Goal: Information Seeking & Learning: Learn about a topic

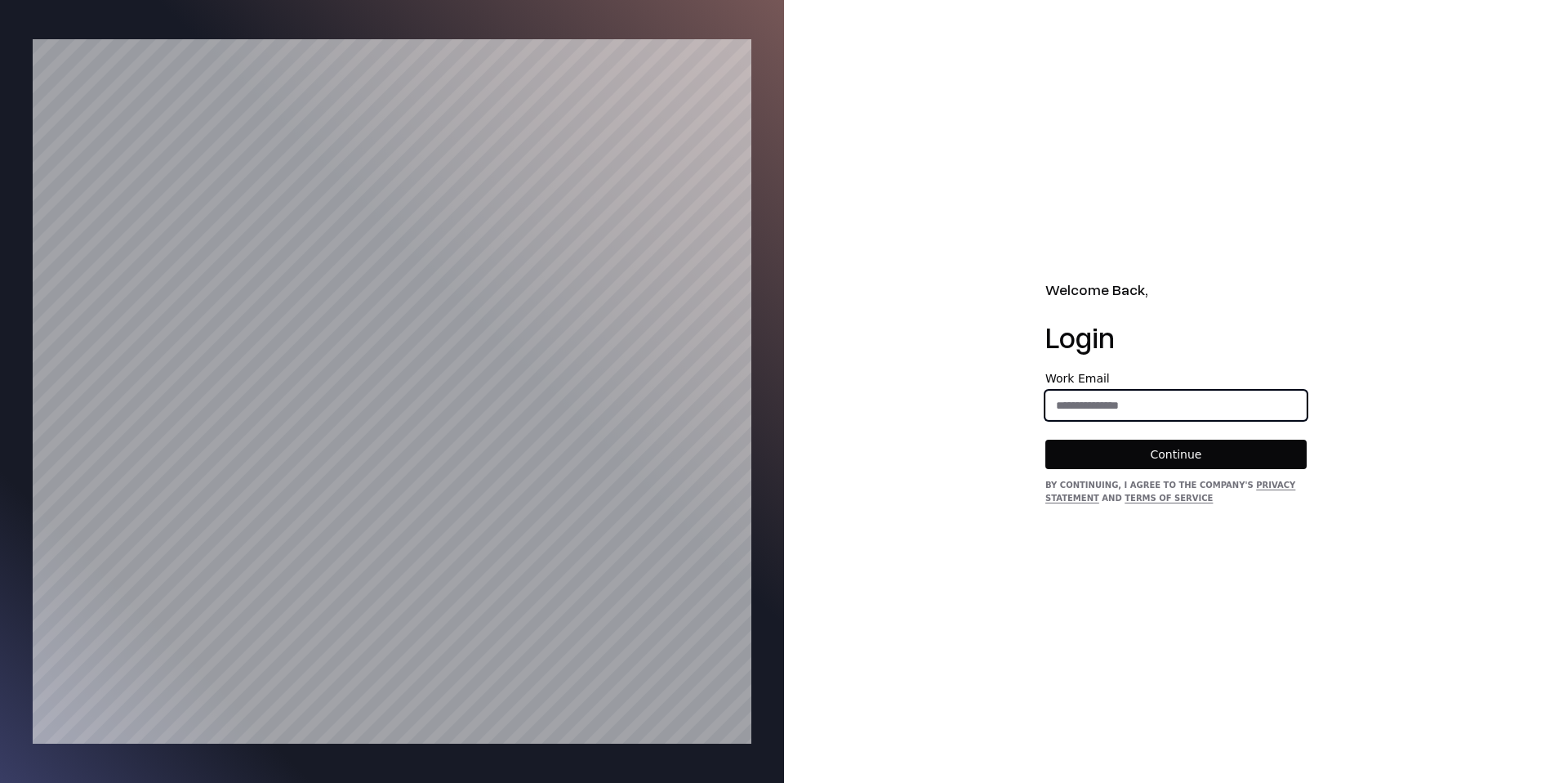
click at [1173, 396] on input "email" at bounding box center [1175, 406] width 260 height 29
type input "**********"
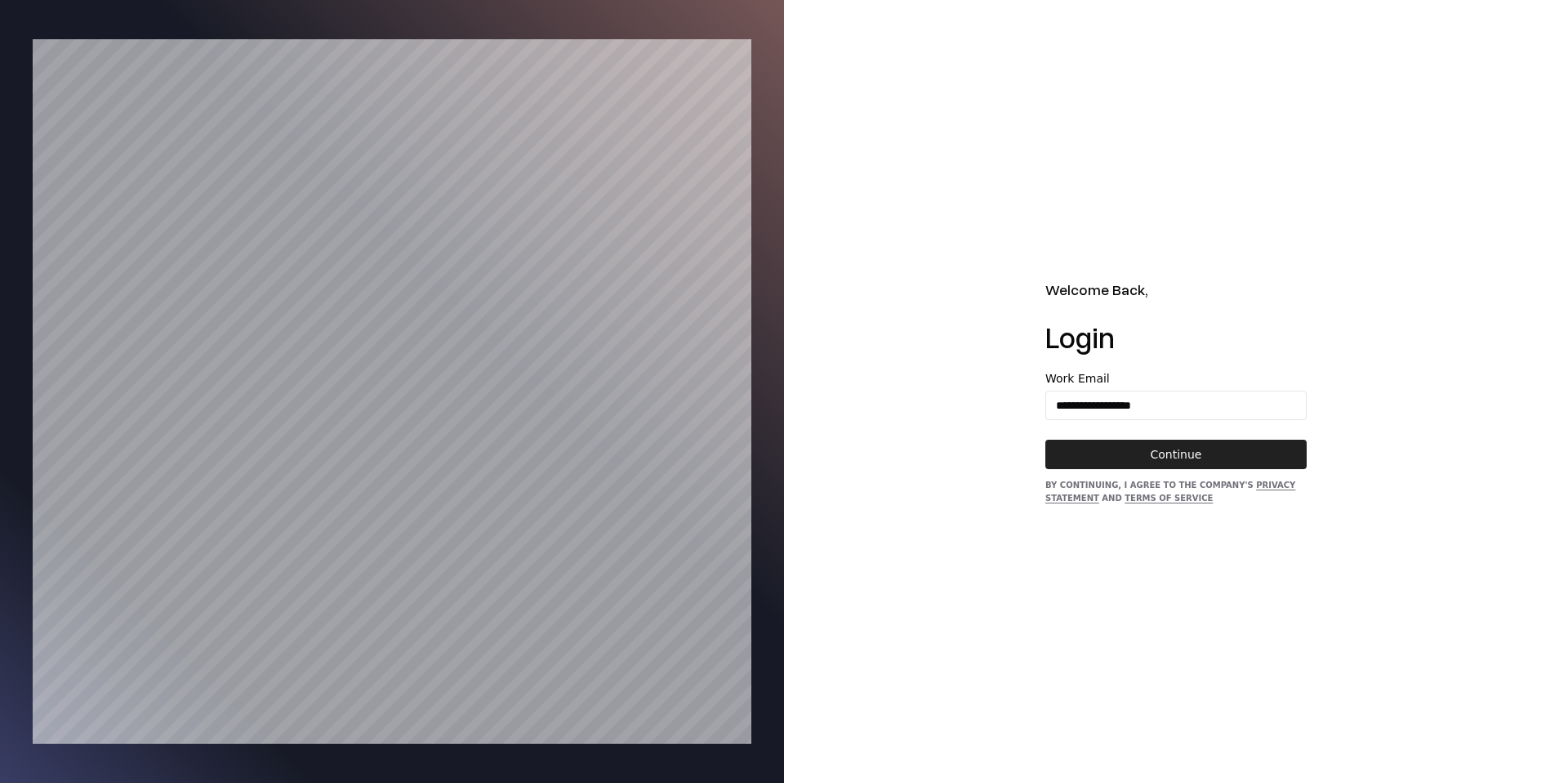
click at [1178, 461] on button "Continue" at bounding box center [1176, 454] width 261 height 29
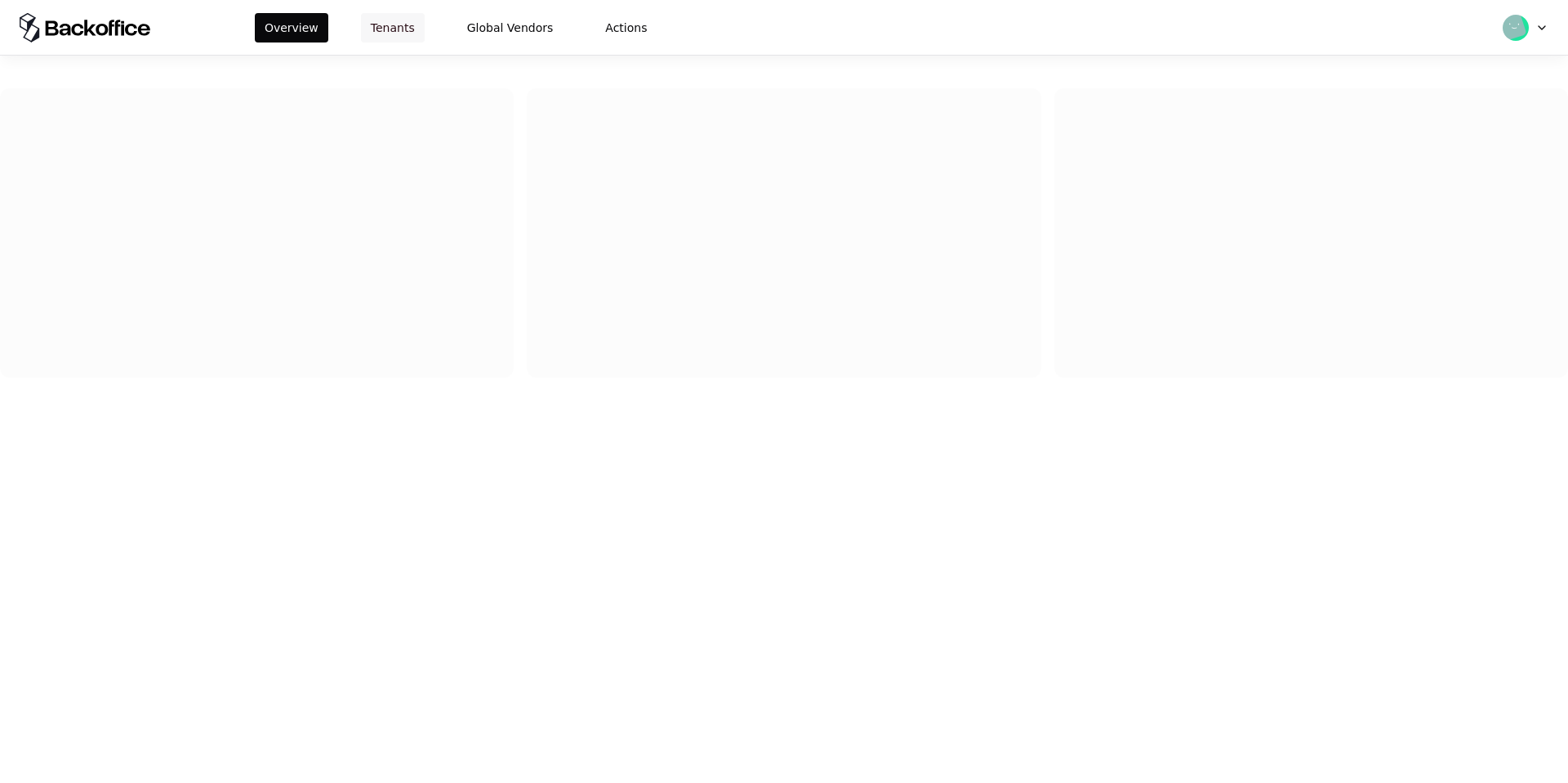
click at [399, 30] on button "Tenants" at bounding box center [393, 28] width 63 height 29
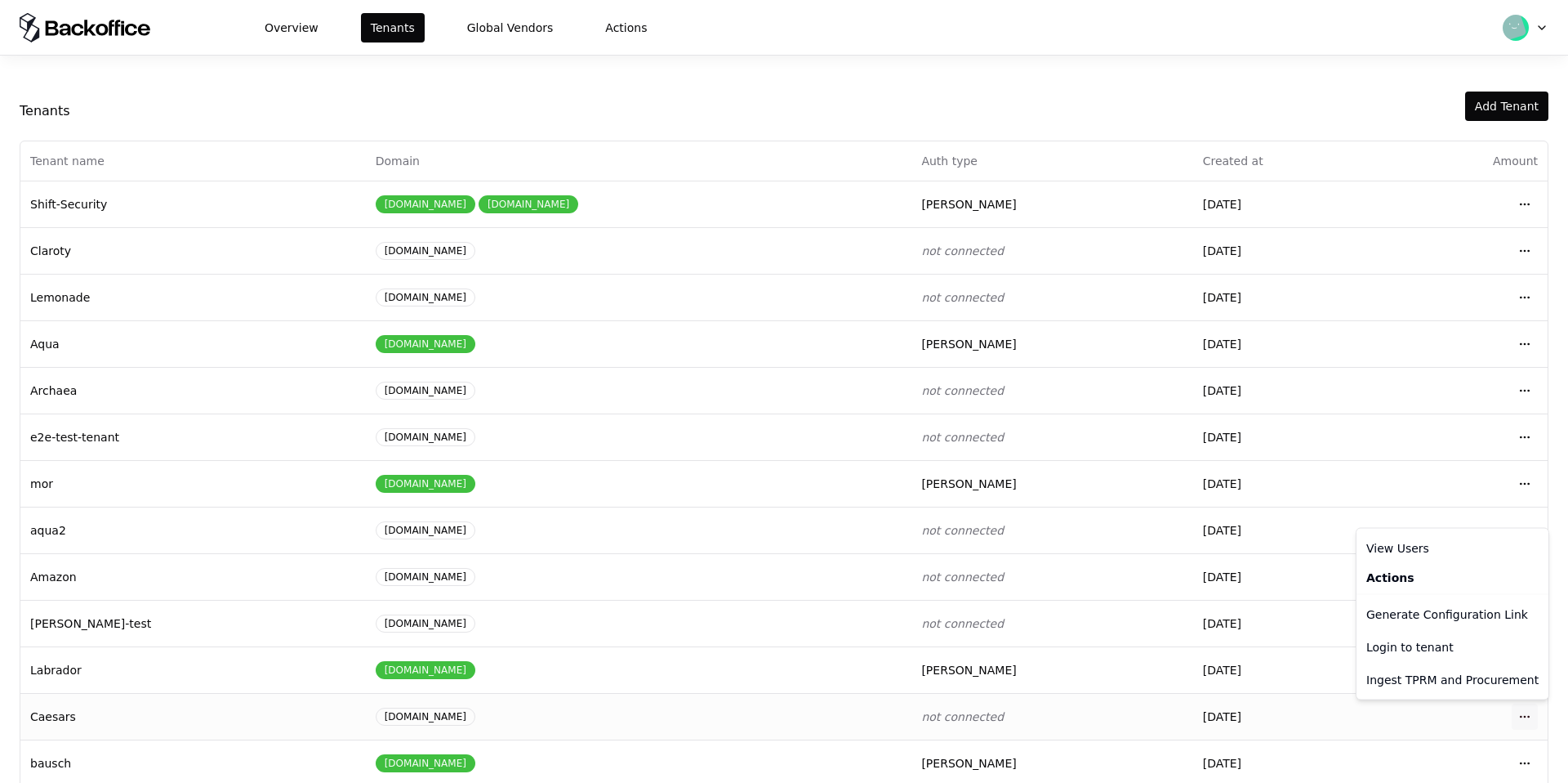
click at [1528, 722] on html "Overview Tenants Global Vendors Actions Tenants Add Tenant Tenant name Domain A…" at bounding box center [784, 391] width 1568 height 783
click at [1478, 643] on div "Login to tenant" at bounding box center [1452, 647] width 185 height 33
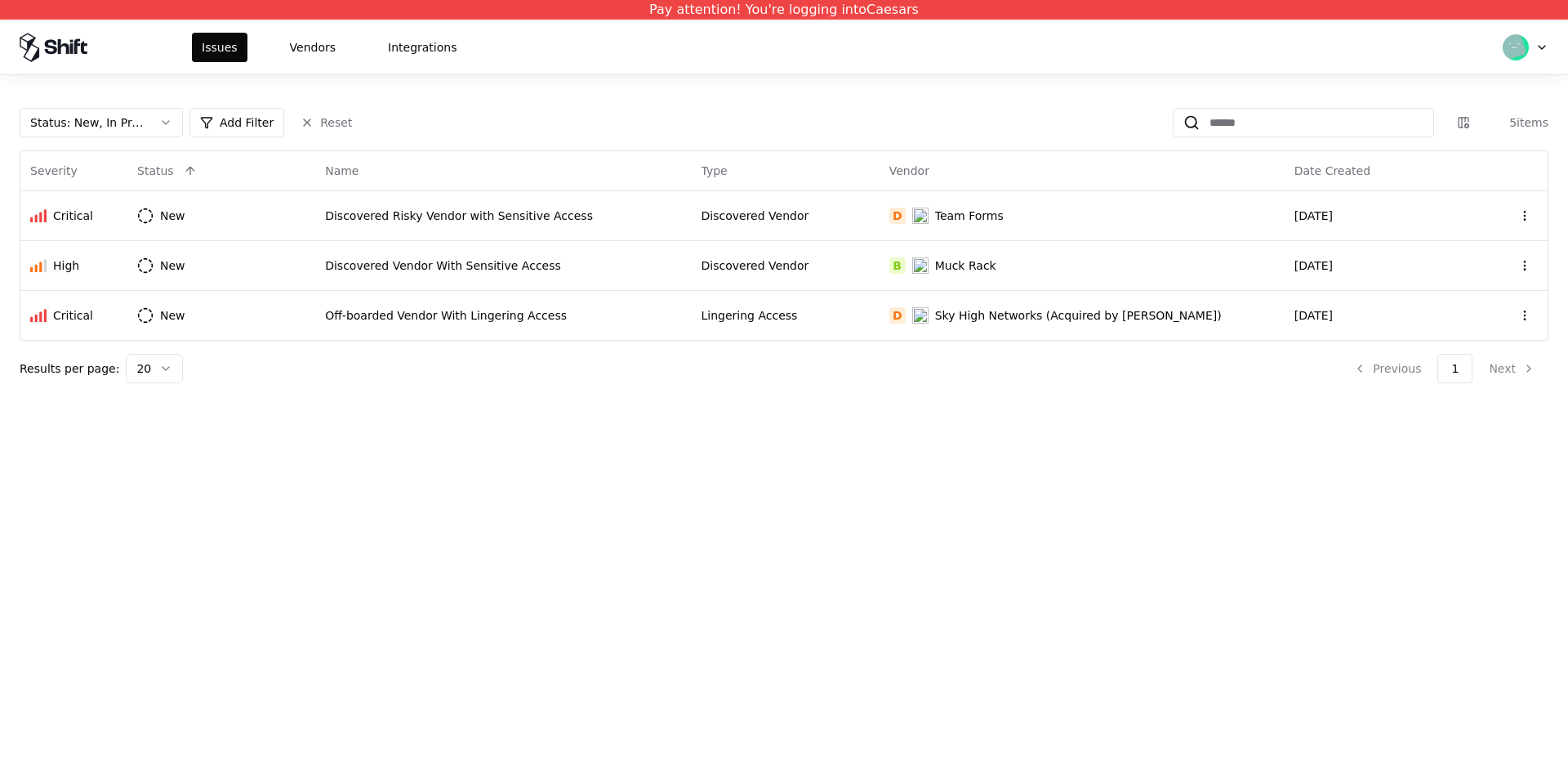
click at [312, 22] on div "Issues Vendors Integrations" at bounding box center [784, 47] width 1568 height 55
click at [312, 49] on button "Vendors" at bounding box center [312, 48] width 65 height 29
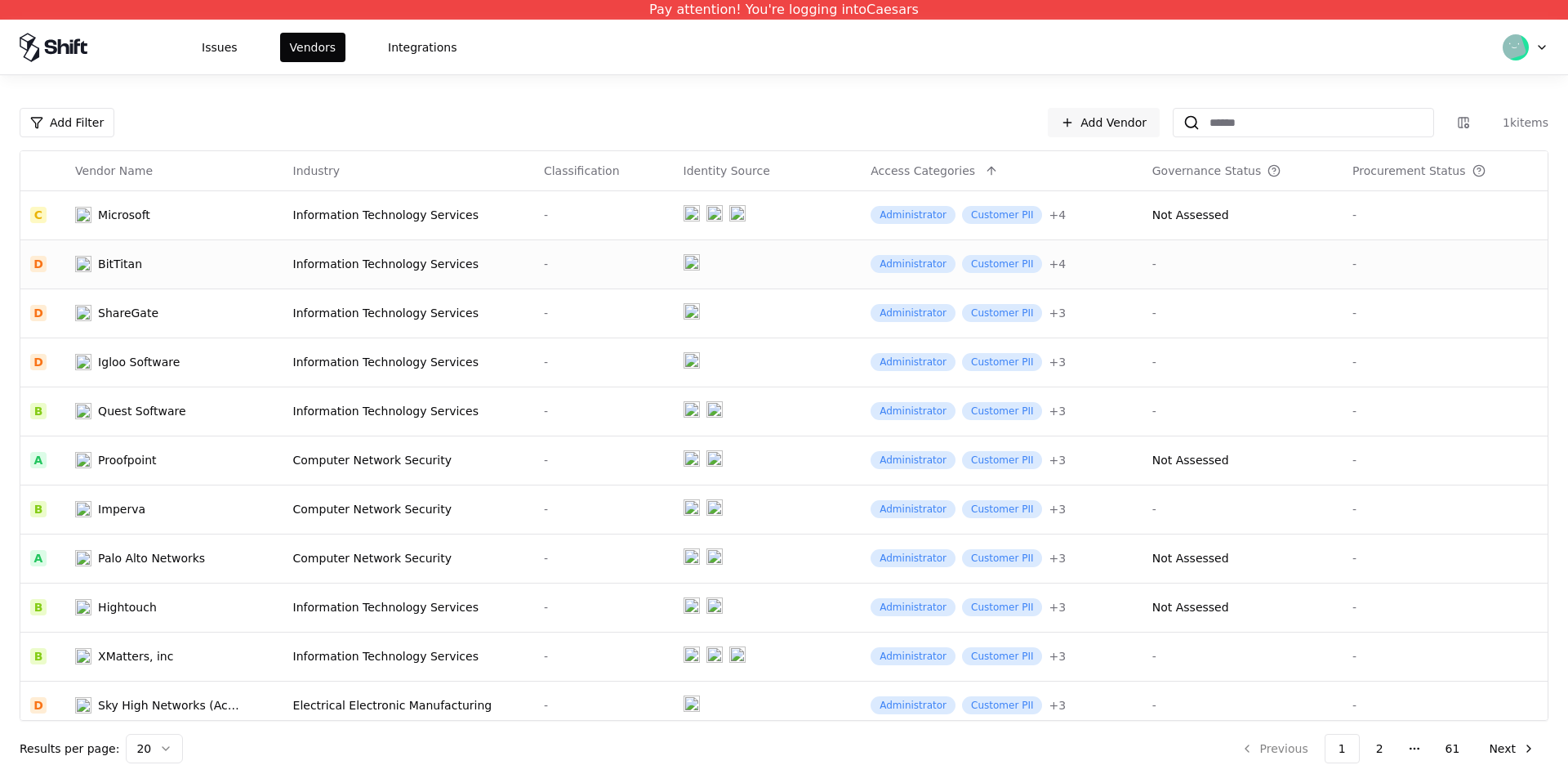
click at [480, 264] on div "Information Technology Services" at bounding box center [409, 264] width 231 height 17
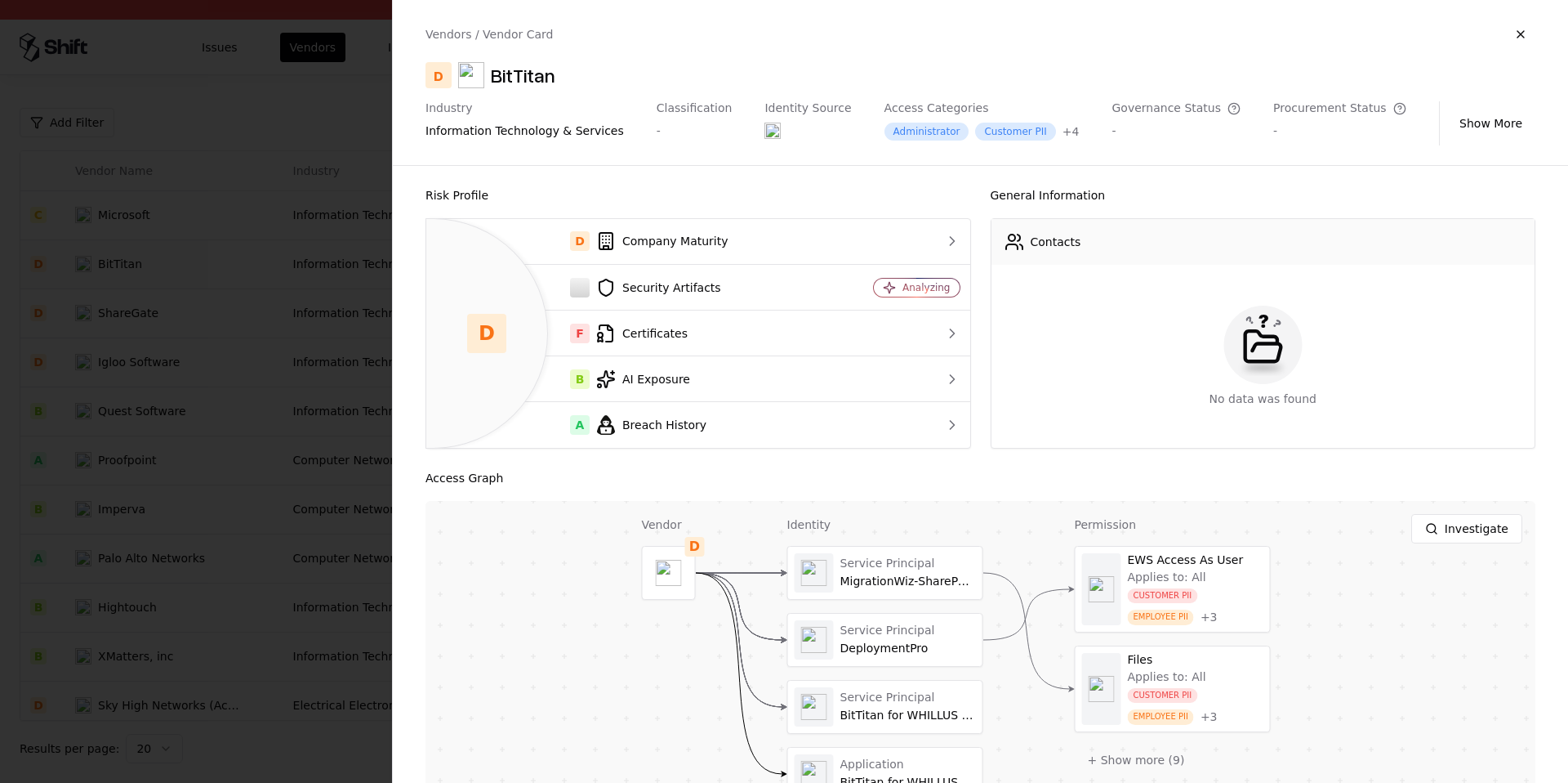
drag, startPoint x: 1404, startPoint y: 634, endPoint x: 1380, endPoint y: 587, distance: 52.8
click at [1380, 587] on div "Vendor D Identity Service Principal MigrationWiz-SharePoint-Delegated Service P…" at bounding box center [981, 705] width 1110 height 408
click at [1163, 600] on button at bounding box center [1173, 589] width 33 height 33
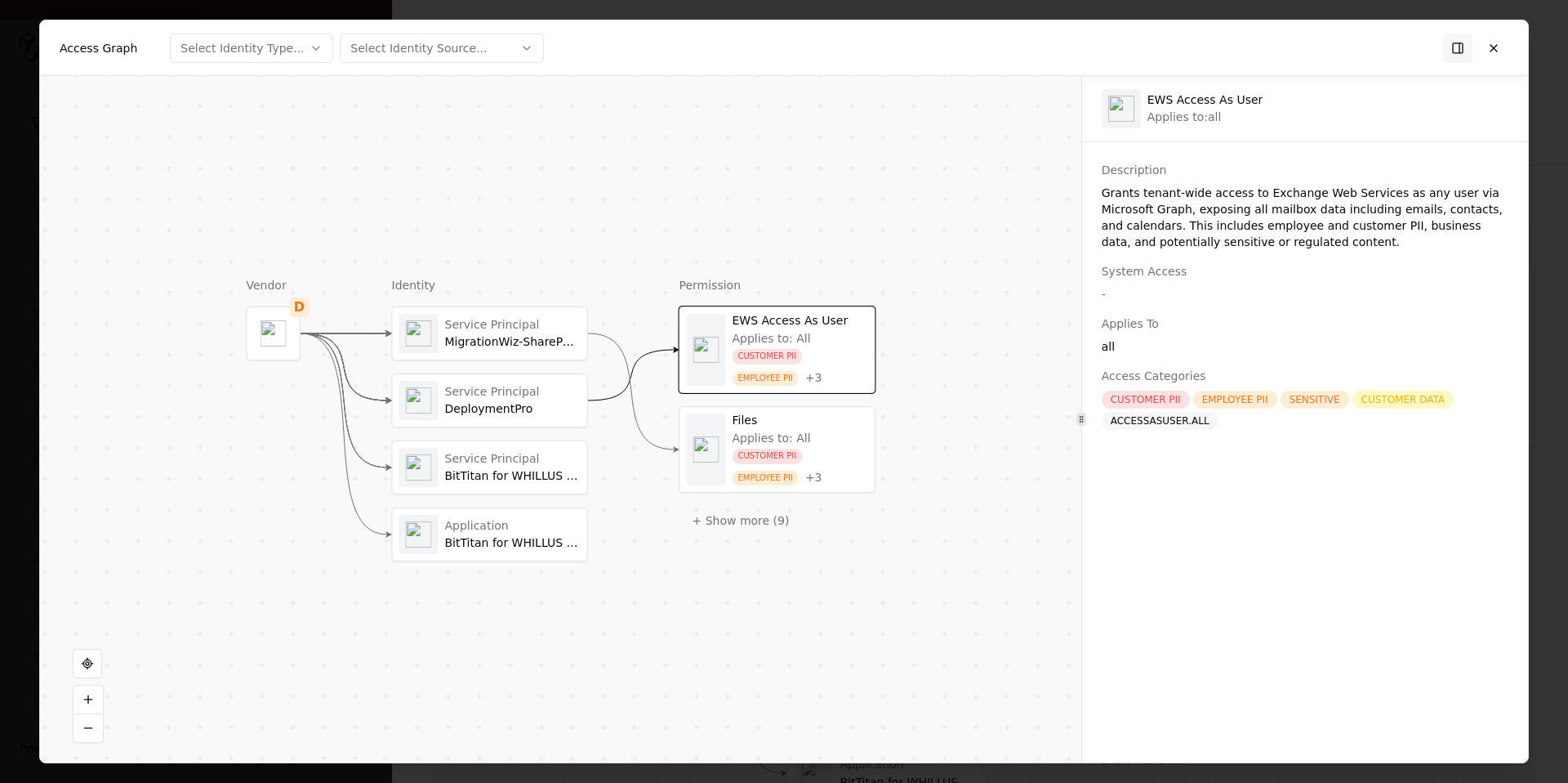
click at [1153, 401] on div "CUSTOMER PII" at bounding box center [1146, 400] width 88 height 18
click at [1229, 398] on div "EMPLOYEE PII" at bounding box center [1236, 400] width 84 height 18
click at [1321, 400] on div "SENSITIVE" at bounding box center [1315, 400] width 69 height 18
click at [1429, 402] on div "CUSTOMER DATA" at bounding box center [1403, 400] width 102 height 18
click at [736, 526] on button "+ Show more ( 9 )" at bounding box center [741, 520] width 123 height 29
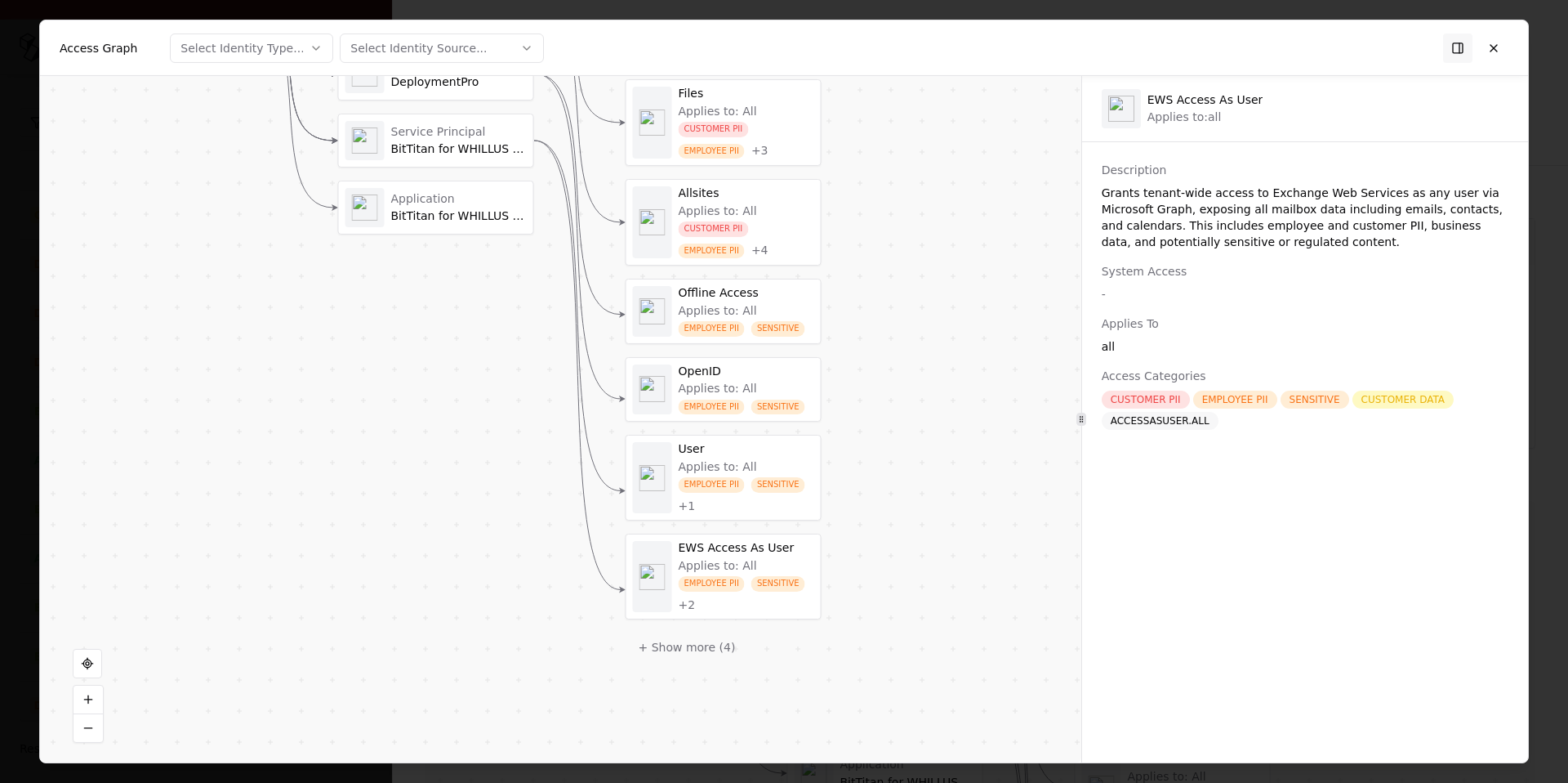
drag, startPoint x: 928, startPoint y: 547, endPoint x: 874, endPoint y: 220, distance: 331.4
click at [874, 220] on div "Vendor D Identity Service Principal MigrationWiz-SharePoint-Delegated Service P…" at bounding box center [561, 419] width 1041 height 687
click at [692, 654] on button "+ Show more ( 4 )" at bounding box center [687, 647] width 123 height 29
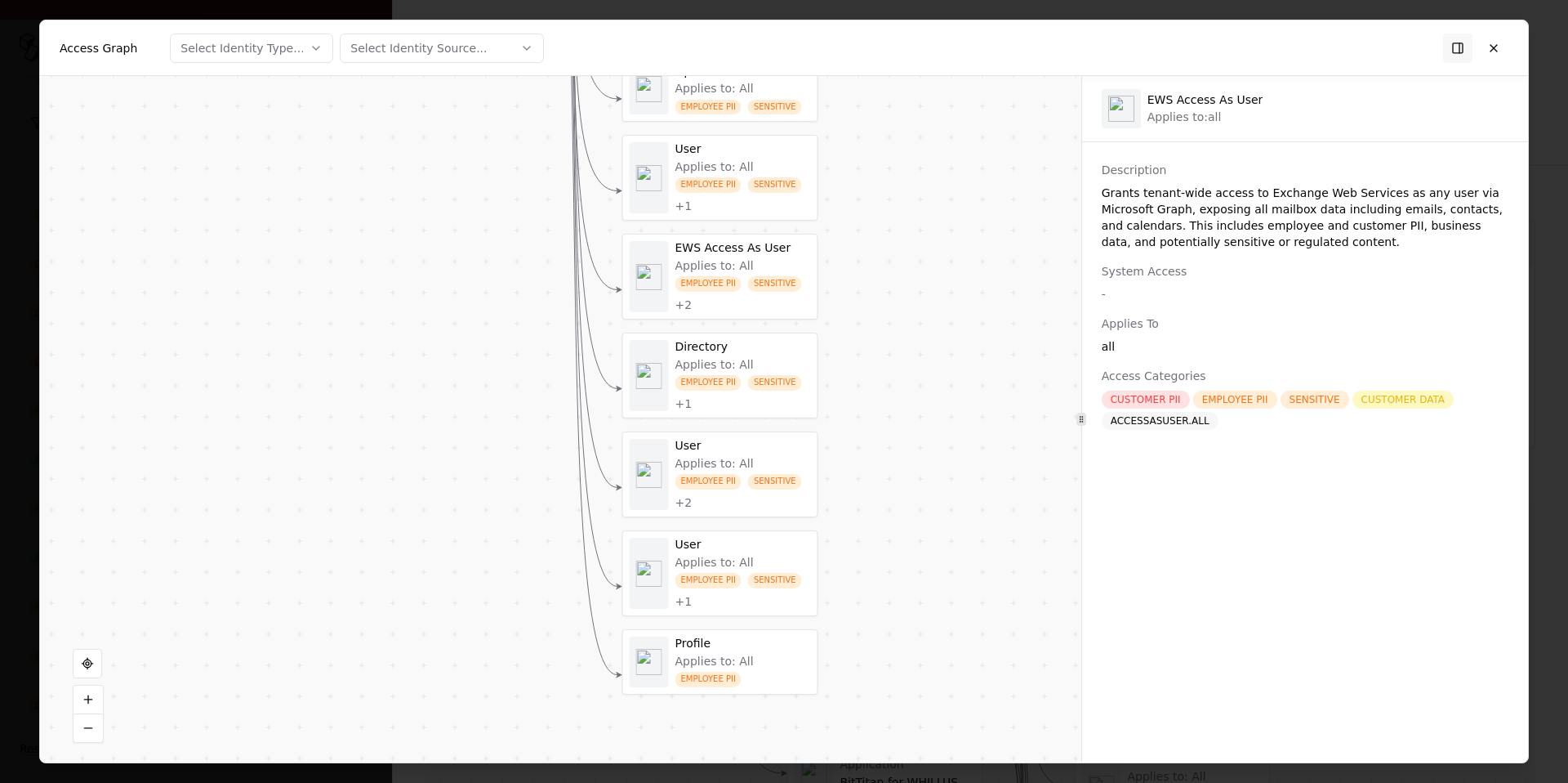
drag, startPoint x: 850, startPoint y: 637, endPoint x: 840, endPoint y: 308, distance: 329.2
click at [840, 308] on div "Vendor D Identity Service Principal MigrationWiz-SharePoint-Delegated Service P…" at bounding box center [561, 419] width 1041 height 687
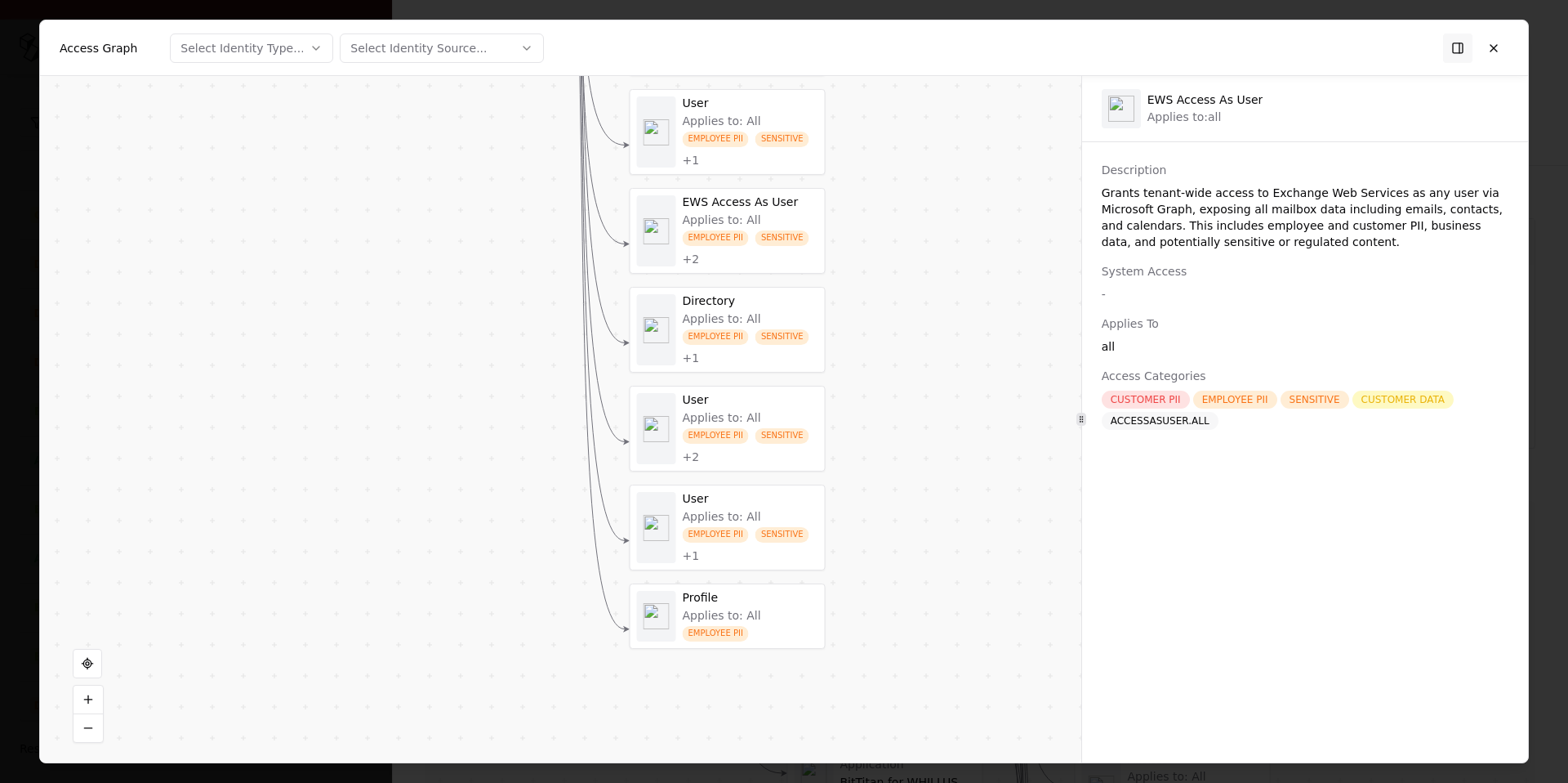
drag, startPoint x: 875, startPoint y: 401, endPoint x: 895, endPoint y: 449, distance: 52.0
click at [895, 448] on div "Vendor D Identity Service Principal MigrationWiz-SharePoint-Delegated Service P…" at bounding box center [561, 419] width 1041 height 687
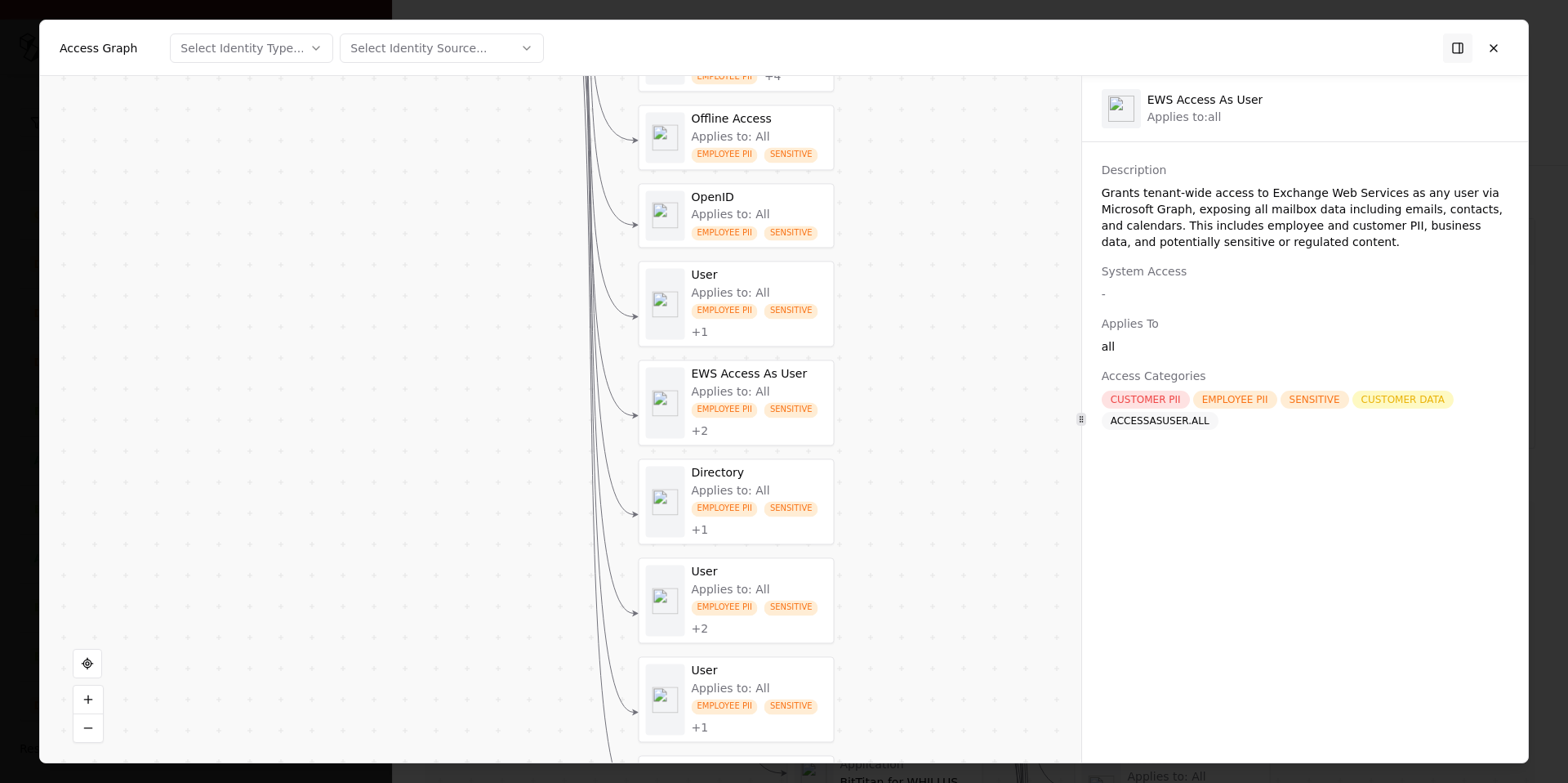
drag, startPoint x: 895, startPoint y: 449, endPoint x: 917, endPoint y: 616, distance: 168.4
click at [916, 607] on div "Vendor D Identity Service Principal MigrationWiz-SharePoint-Delegated Service P…" at bounding box center [561, 419] width 1041 height 687
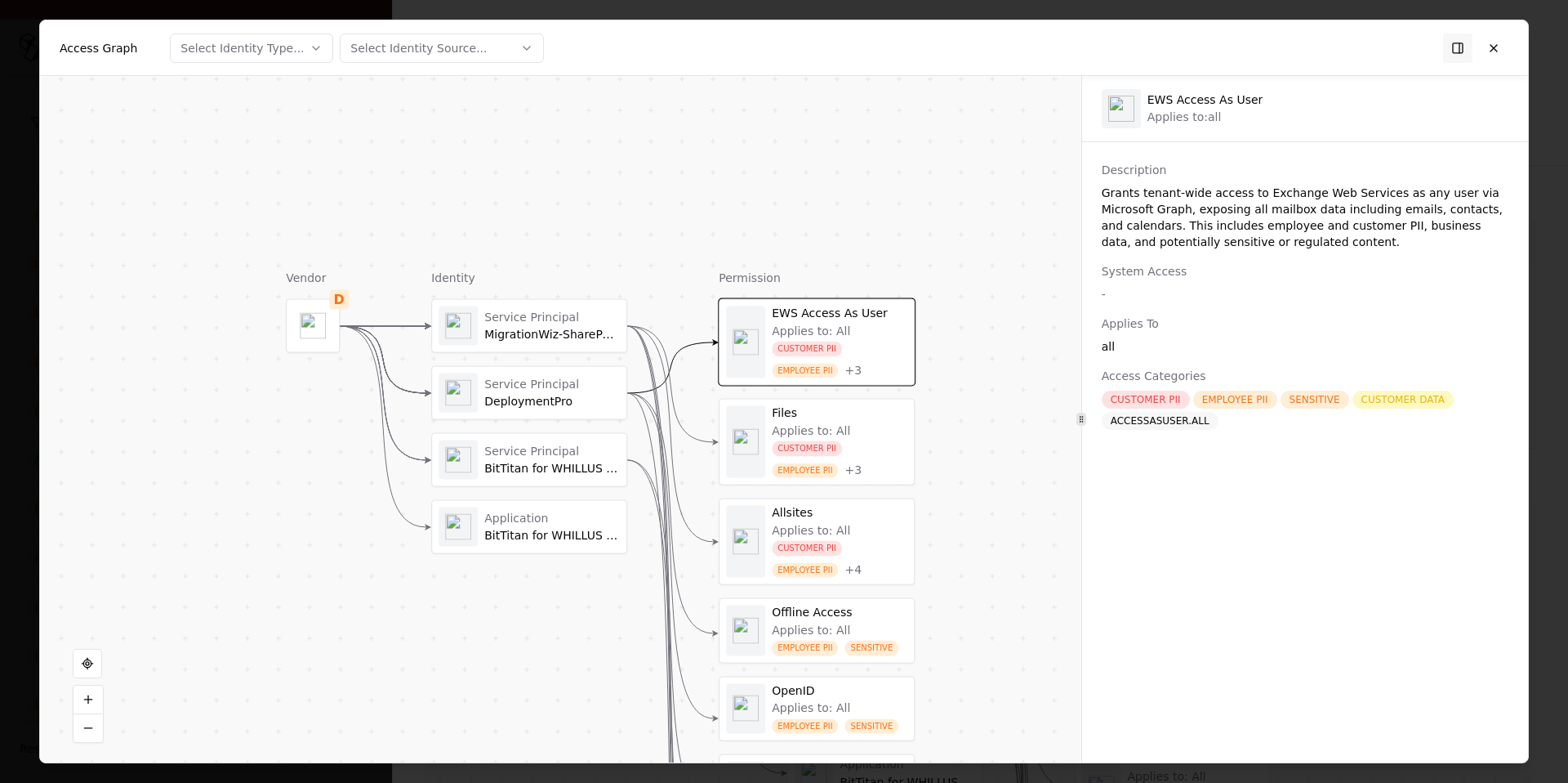
drag, startPoint x: 966, startPoint y: 496, endPoint x: 917, endPoint y: 365, distance: 139.9
click at [917, 365] on div "Vendor D Identity Service Principal MigrationWiz-SharePoint-Delegated Service P…" at bounding box center [561, 419] width 1041 height 687
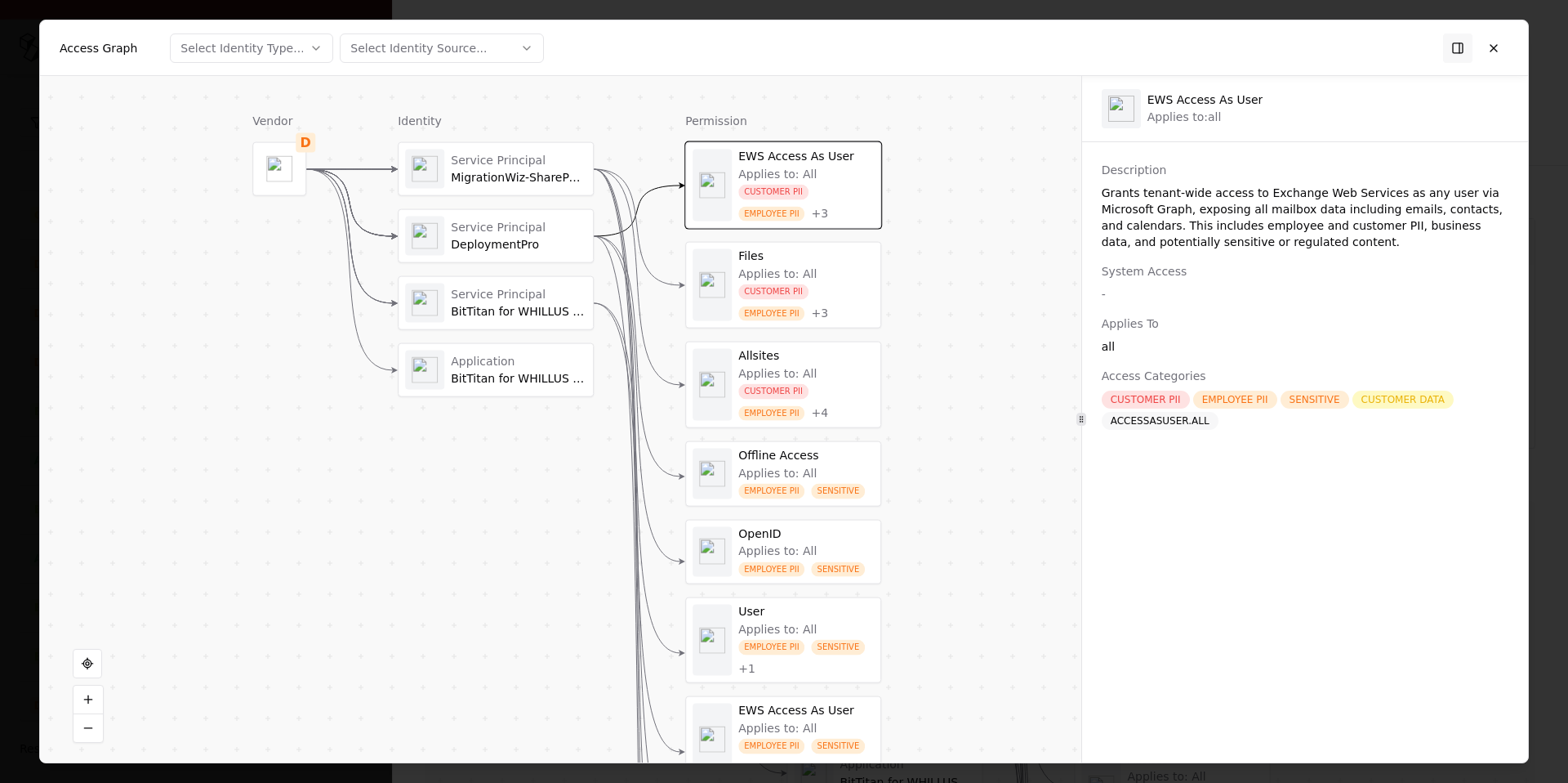
click at [760, 172] on div "Applies to: All" at bounding box center [777, 174] width 78 height 15
click at [1165, 117] on div "Applies to: all" at bounding box center [1184, 117] width 74 height 15
drag, startPoint x: 1148, startPoint y: 121, endPoint x: 1207, endPoint y: 120, distance: 59.0
click at [1207, 120] on div "Applies to: all" at bounding box center [1184, 117] width 74 height 15
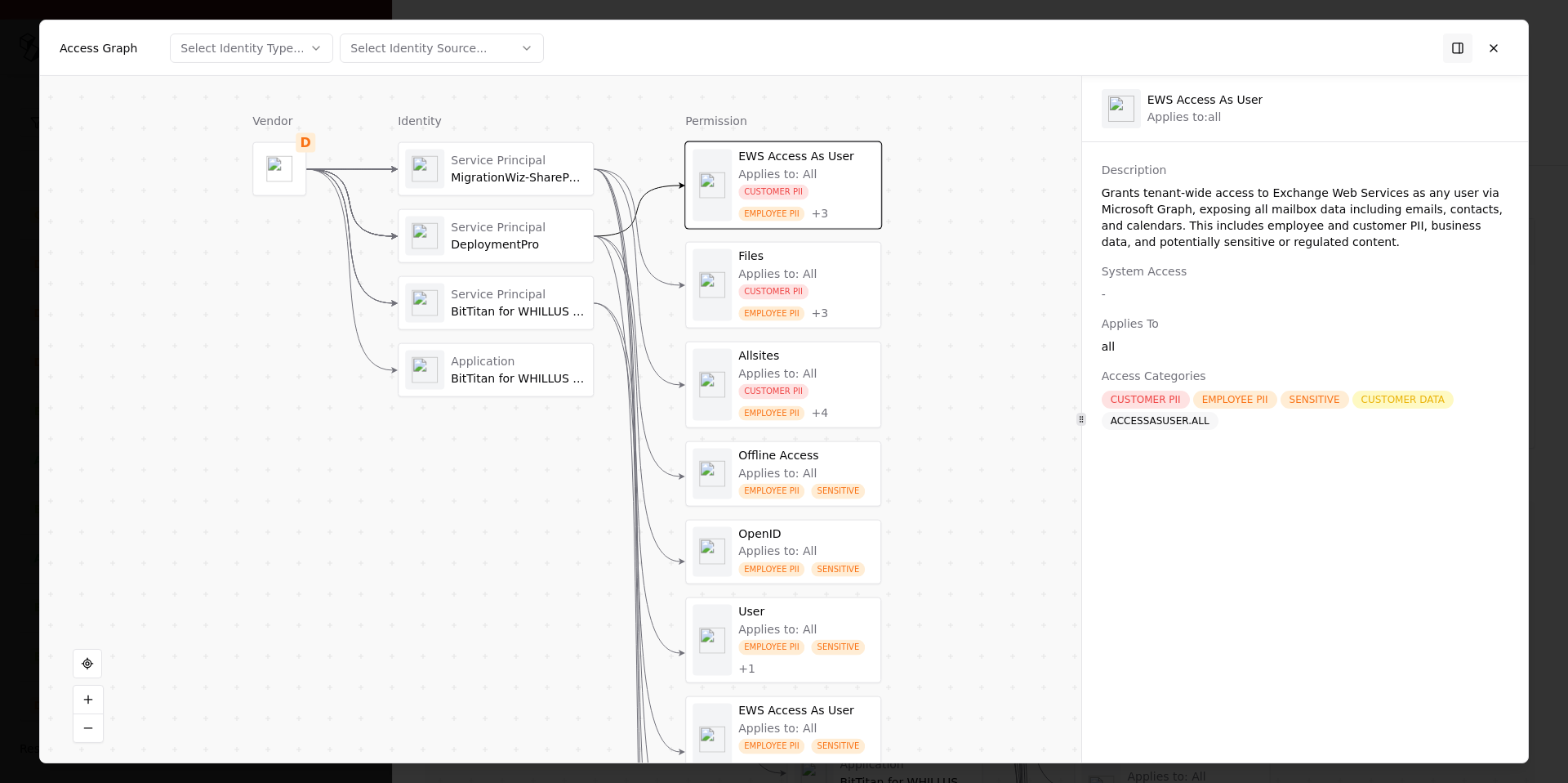
copy div "Applies to:"
click at [1148, 292] on div "-" at bounding box center [1305, 295] width 406 height 17
click at [815, 296] on div "CUSTOMER PII EMPLOYEE PII + 3" at bounding box center [806, 303] width 136 height 37
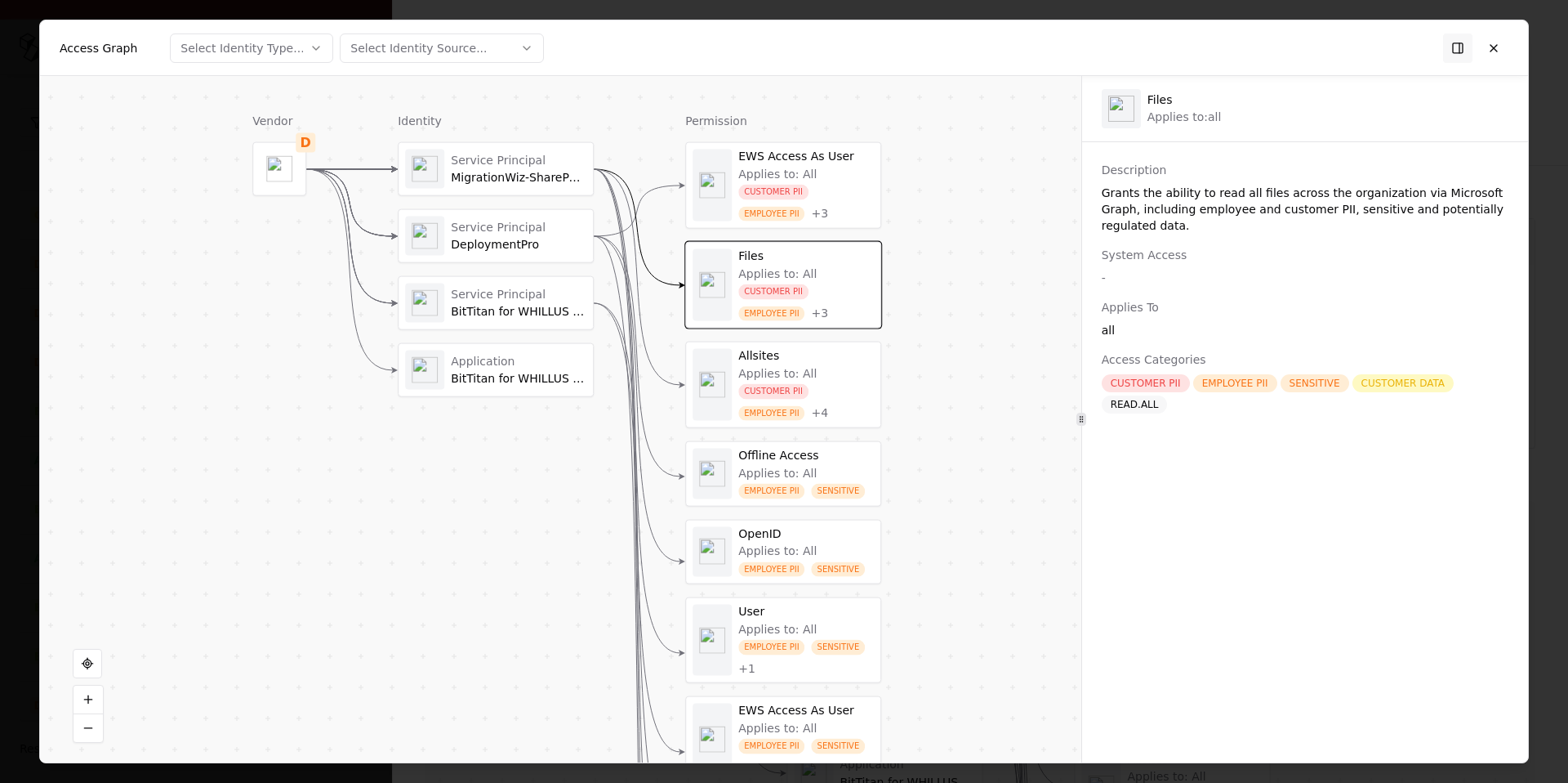
click at [838, 369] on div "Applies to: All CUSTOMER PII EMPLOYEE PII + 4" at bounding box center [806, 394] width 136 height 55
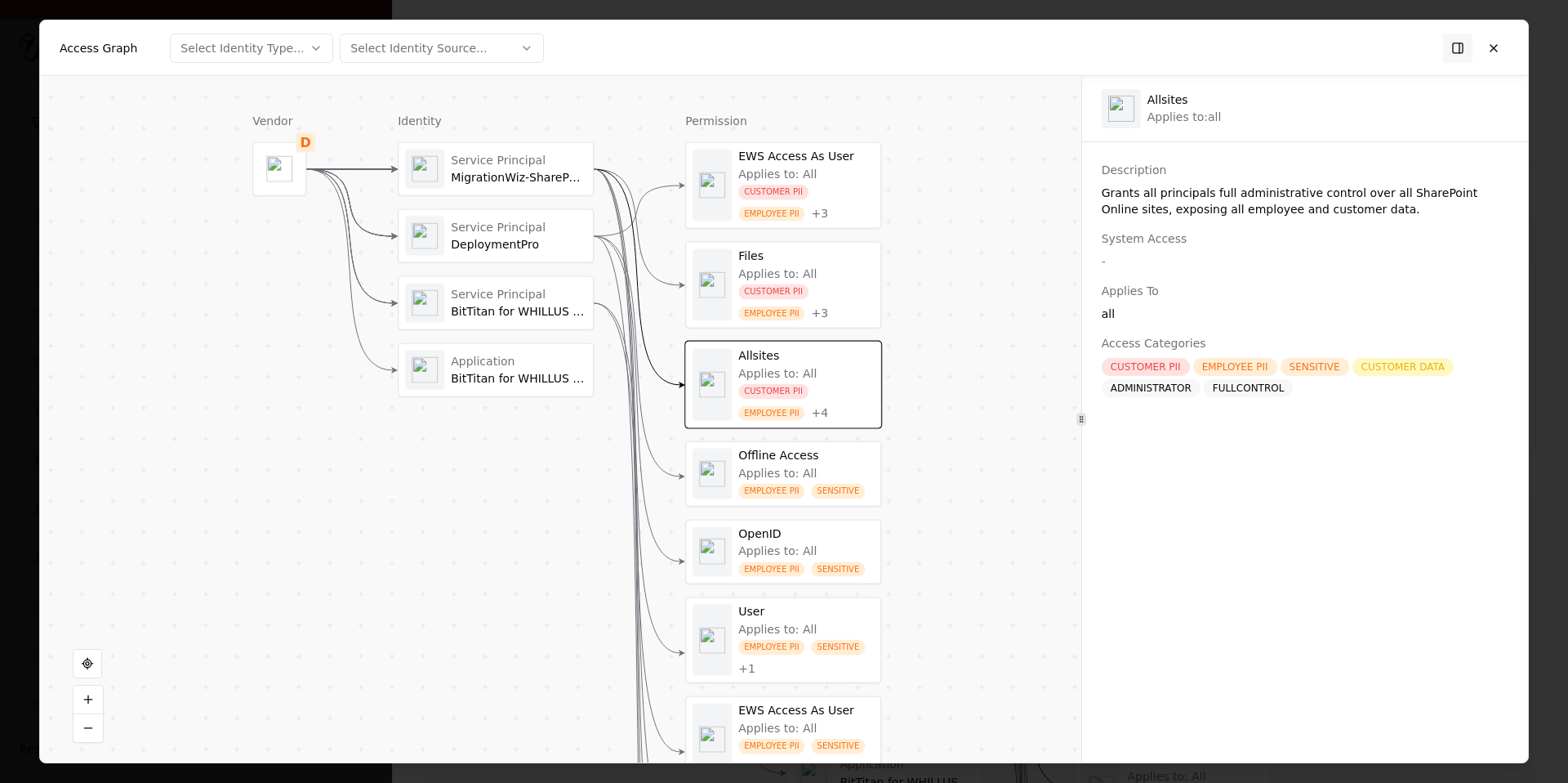
click at [838, 369] on div "Applies to: All CUSTOMER PII EMPLOYEE PII + 4" at bounding box center [806, 394] width 136 height 55
click at [820, 477] on div "Applies to: All EMPLOYEE PII SENSITIVE" at bounding box center [806, 483] width 136 height 33
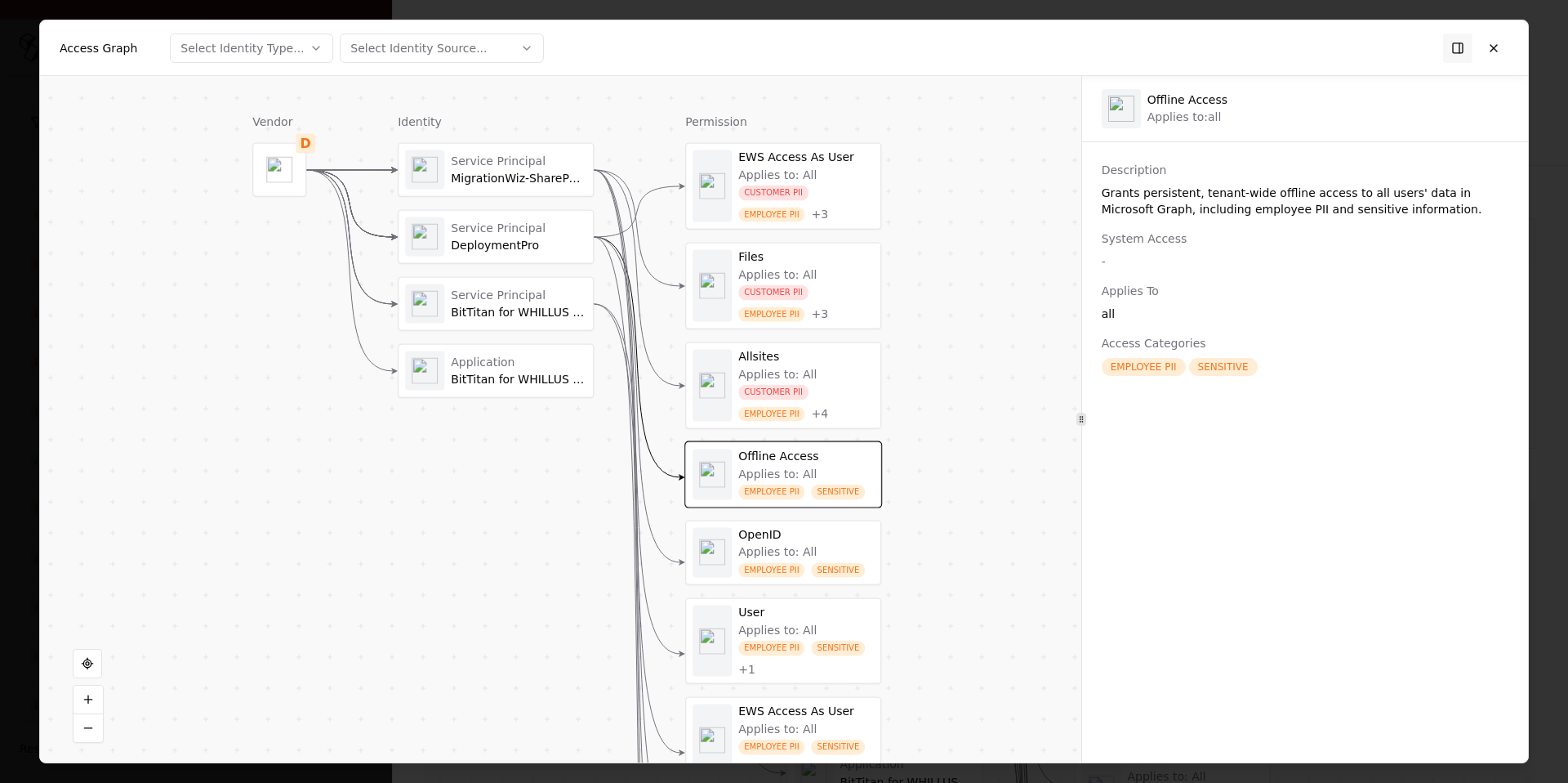
click at [840, 350] on div "Allsites" at bounding box center [806, 357] width 136 height 15
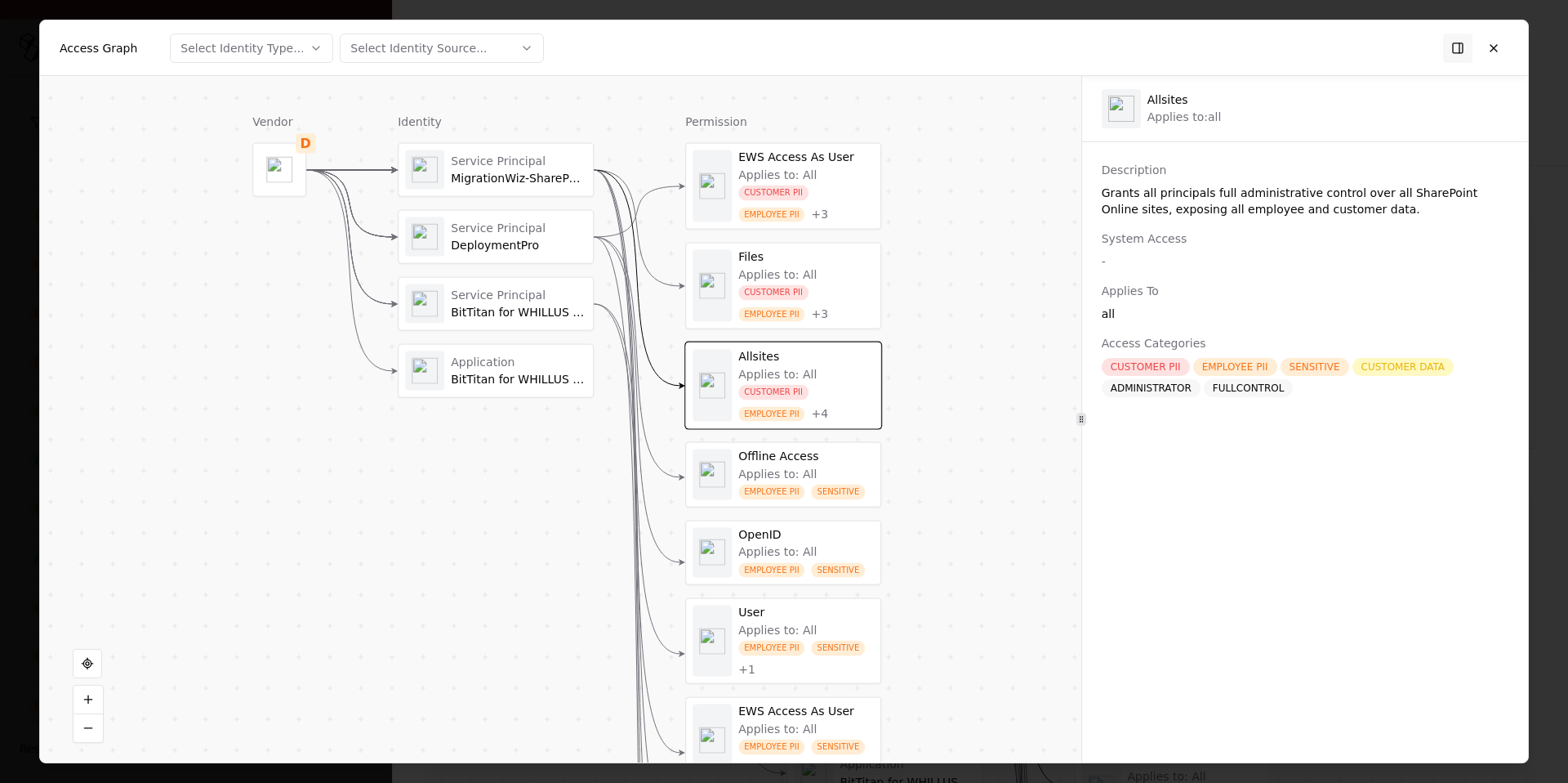
click at [838, 264] on div "Files Applies to: All CUSTOMER PII EMPLOYEE PII + 3" at bounding box center [806, 285] width 136 height 72
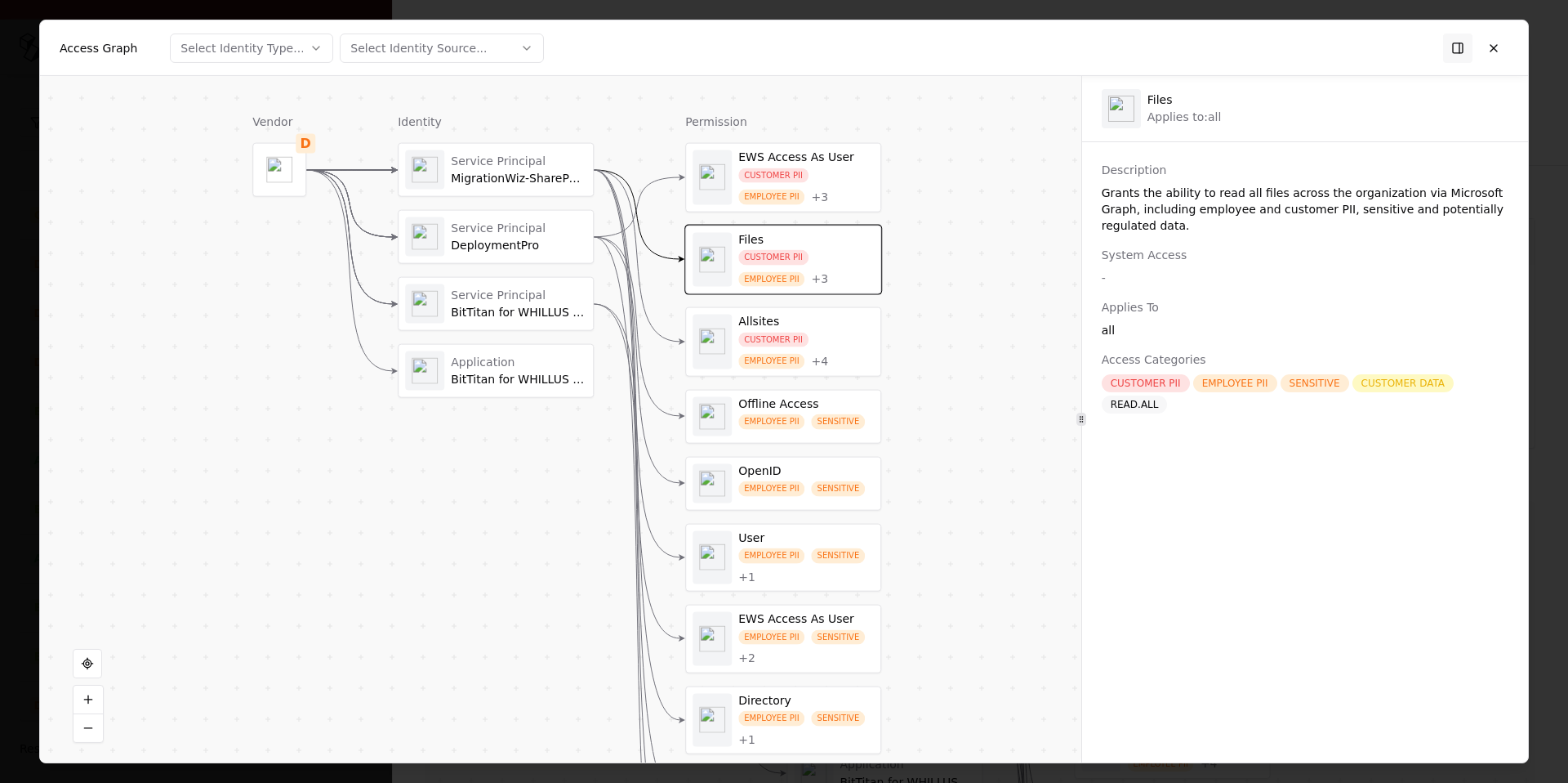
click at [568, 182] on div "MigrationWiz-SharePoint-Delegated" at bounding box center [518, 179] width 136 height 15
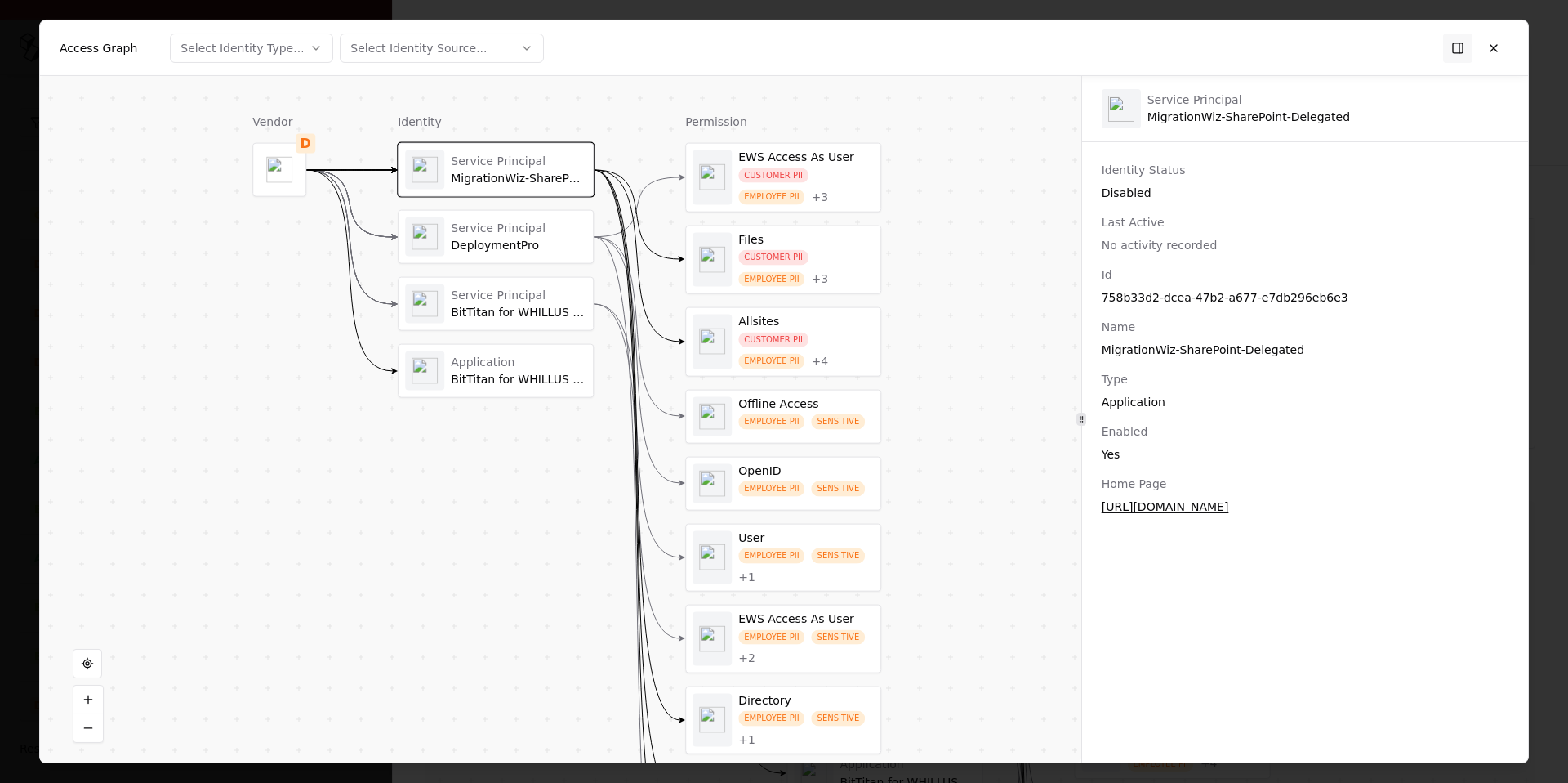
click at [810, 257] on div "CUSTOMER PII EMPLOYEE PII + 3" at bounding box center [806, 268] width 136 height 37
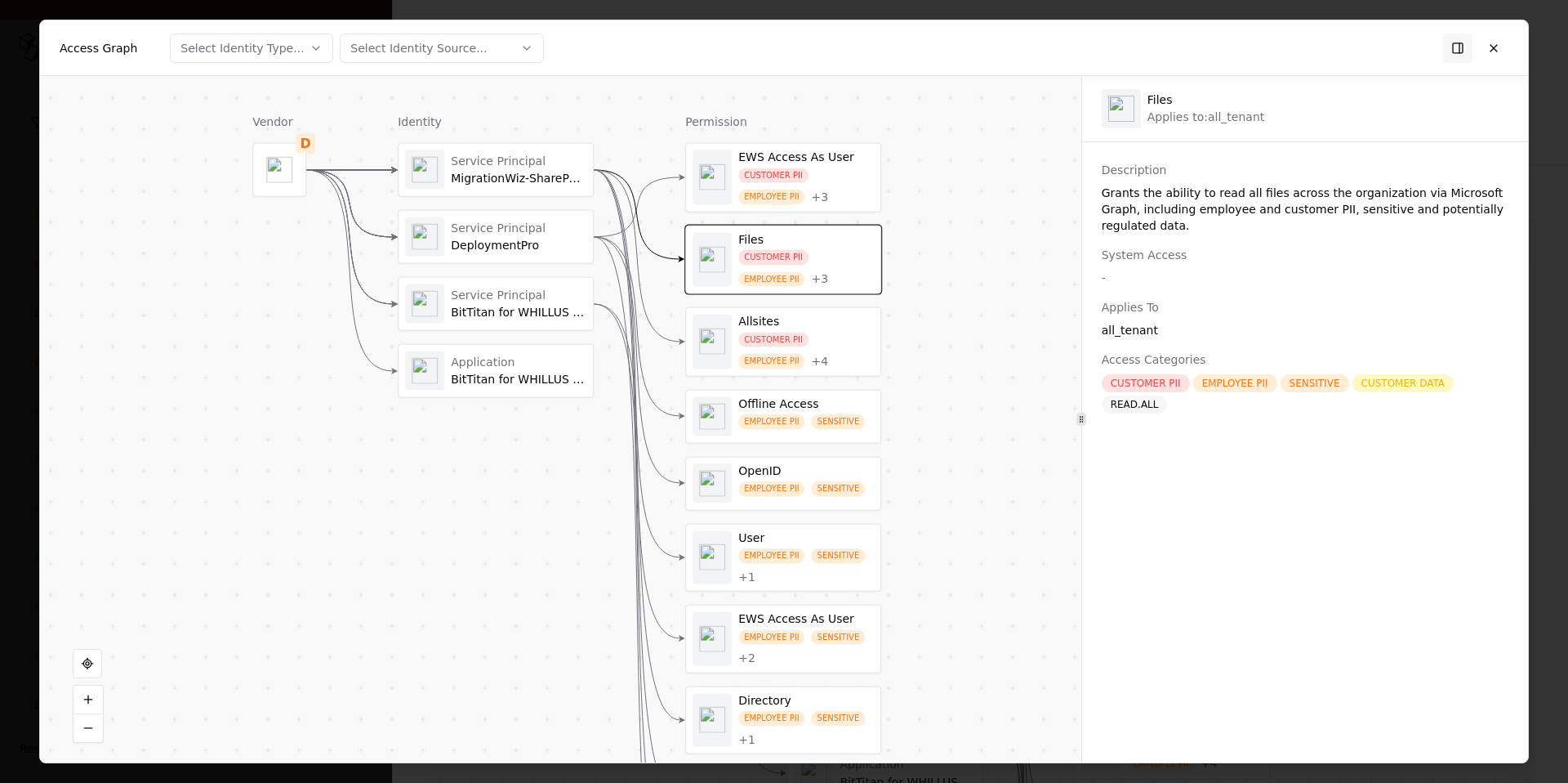
click at [803, 357] on div "EMPLOYEE PII" at bounding box center [772, 361] width 66 height 16
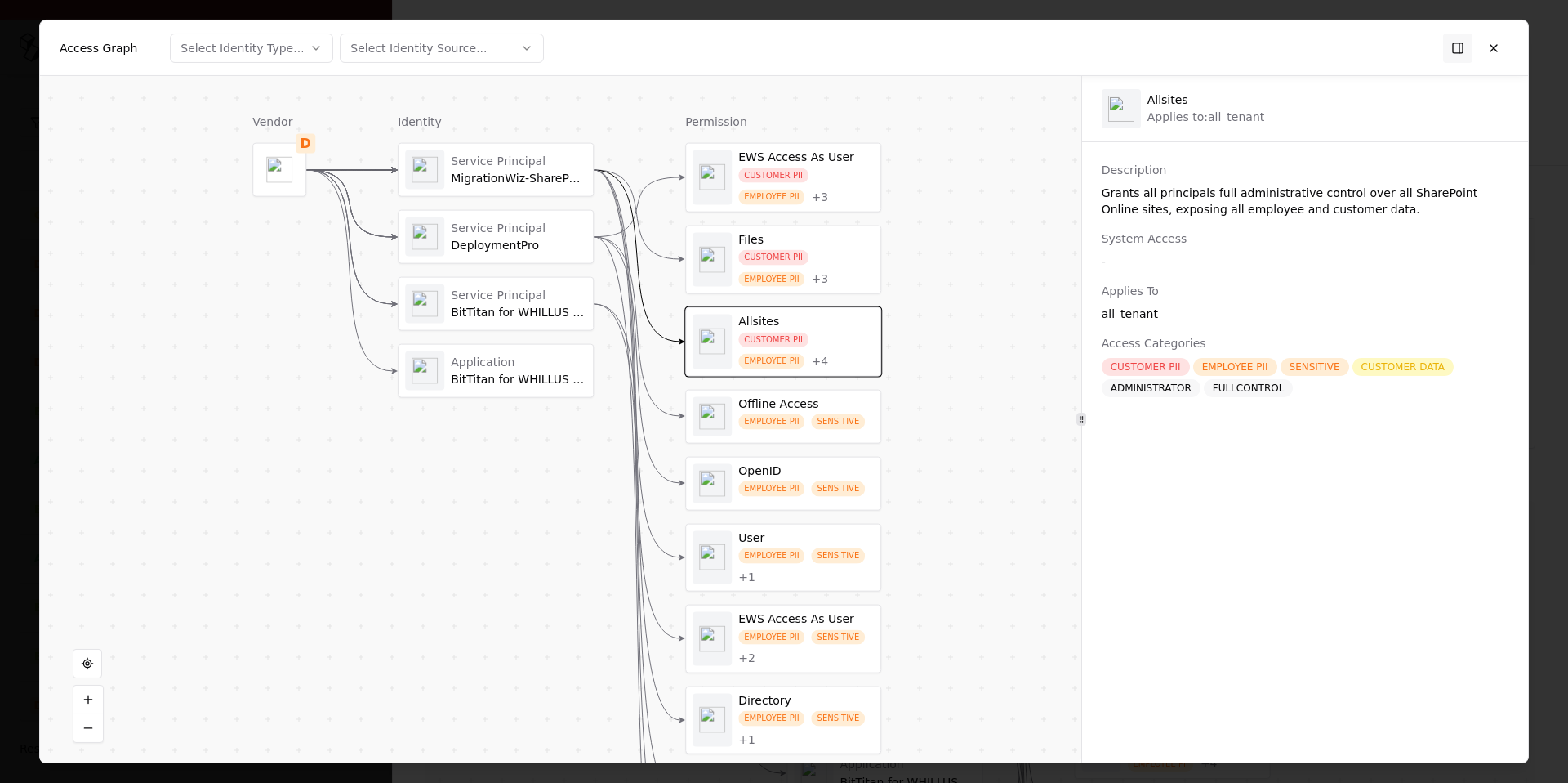
click at [866, 269] on div "CUSTOMER PII EMPLOYEE PII + 3" at bounding box center [806, 268] width 136 height 37
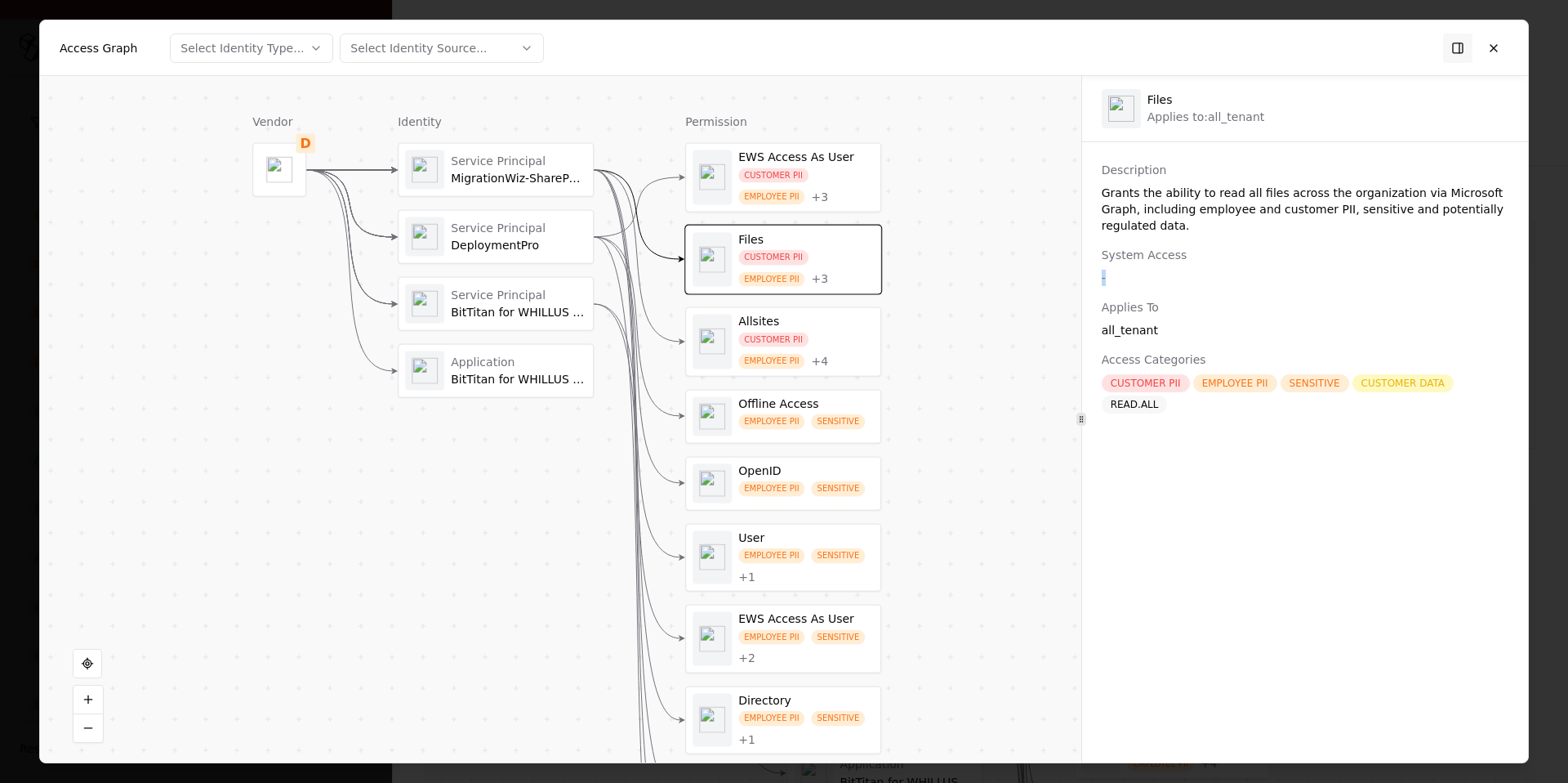
drag, startPoint x: 1107, startPoint y: 277, endPoint x: 1095, endPoint y: 277, distance: 12.0
click at [1095, 277] on div "Description Grants the ability to read all files across the organization via Mi…" at bounding box center [1306, 287] width 446 height 252
click at [979, 206] on div "Vendor D Identity Service Principal MigrationWiz-SharePoint-Delegated Service P…" at bounding box center [561, 419] width 1041 height 687
